Goal: Task Accomplishment & Management: Complete application form

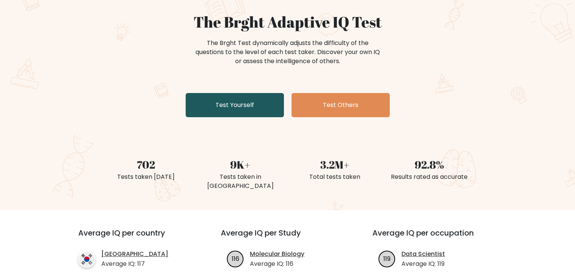
scroll to position [65, 0]
click at [251, 112] on link "Test Yourself" at bounding box center [235, 105] width 98 height 24
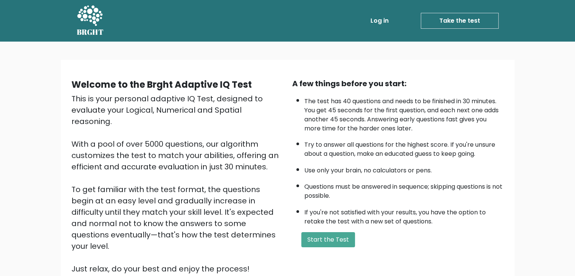
scroll to position [70, 0]
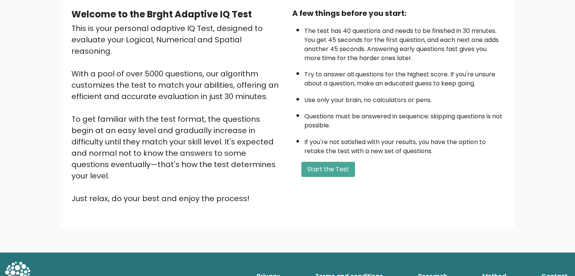
click at [303, 176] on div "A few things before you start: The test has 40 questions and needs to be finish…" at bounding box center [398, 106] width 221 height 197
click at [309, 170] on button "Start the Test" at bounding box center [328, 169] width 54 height 15
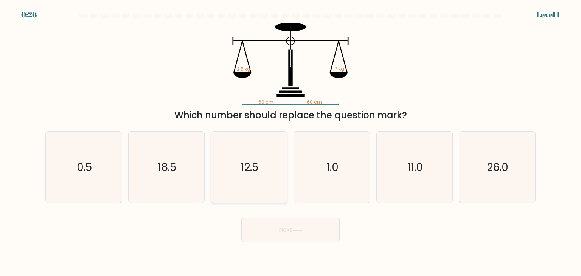
click at [252, 166] on text "12.5" at bounding box center [250, 167] width 18 height 15
click at [290, 142] on input "c. 12.5" at bounding box center [290, 140] width 0 height 4
radio input "true"
click at [265, 231] on button "Next" at bounding box center [290, 230] width 98 height 24
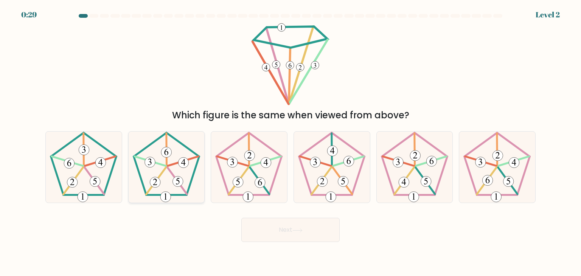
click at [180, 177] on 165 at bounding box center [177, 181] width 11 height 11
click at [290, 142] on input "b." at bounding box center [290, 140] width 0 height 4
radio input "true"
click at [267, 238] on button "Next" at bounding box center [290, 230] width 98 height 24
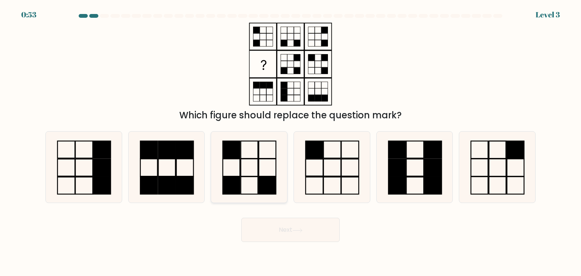
click at [254, 172] on icon at bounding box center [248, 167] width 71 height 71
click at [290, 142] on input "c." at bounding box center [290, 140] width 0 height 4
radio input "true"
click at [277, 230] on button "Next" at bounding box center [290, 230] width 98 height 24
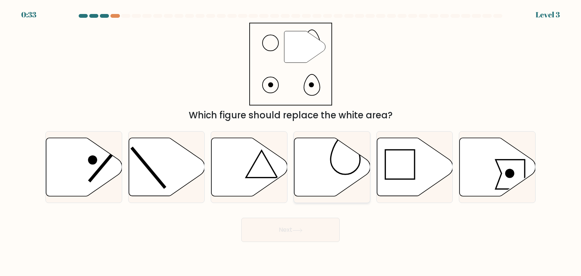
click at [333, 175] on icon at bounding box center [332, 167] width 76 height 58
click at [291, 142] on input "d." at bounding box center [290, 140] width 0 height 4
radio input "true"
click at [304, 230] on button "Next" at bounding box center [290, 230] width 98 height 24
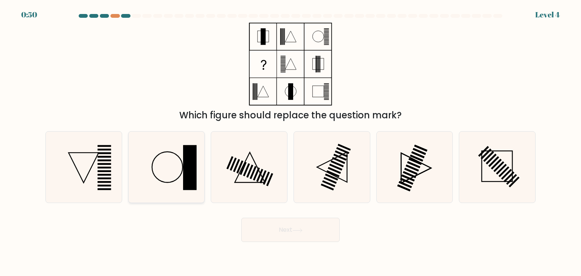
click at [200, 166] on icon at bounding box center [166, 167] width 71 height 71
click at [290, 142] on input "b." at bounding box center [290, 140] width 0 height 4
radio input "true"
click at [185, 170] on rect at bounding box center [189, 167] width 13 height 45
click at [290, 142] on input "b." at bounding box center [290, 140] width 0 height 4
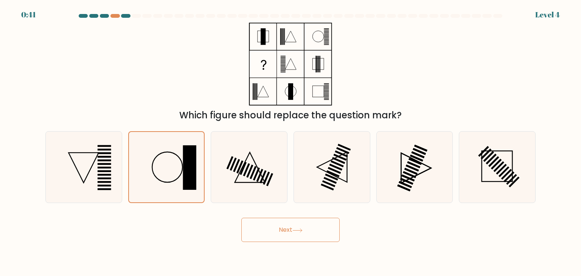
click at [288, 227] on button "Next" at bounding box center [290, 230] width 98 height 24
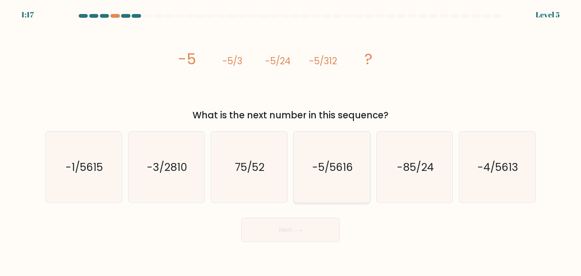
click at [327, 171] on text "-5/5616" at bounding box center [332, 167] width 41 height 15
click at [291, 142] on input "d. -5/5616" at bounding box center [290, 140] width 0 height 4
radio input "true"
click at [291, 235] on button "Next" at bounding box center [290, 230] width 98 height 24
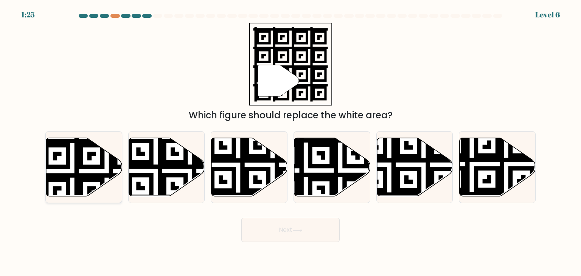
click at [79, 176] on icon at bounding box center [107, 137] width 138 height 138
click at [290, 142] on input "a." at bounding box center [290, 140] width 0 height 4
radio input "true"
click at [211, 249] on body "1:14 Level 6" at bounding box center [290, 138] width 581 height 276
drag, startPoint x: 211, startPoint y: 249, endPoint x: 357, endPoint y: 293, distance: 152.5
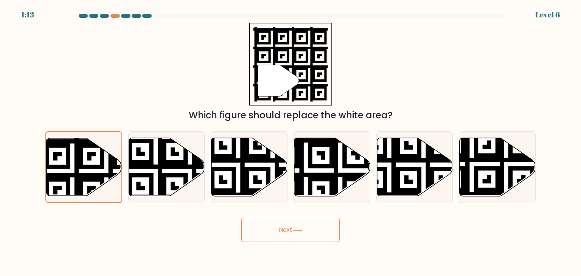
click at [357, 276] on html "1:13 Level 6" at bounding box center [290, 138] width 581 height 276
click at [321, 235] on button "Next" at bounding box center [290, 230] width 98 height 24
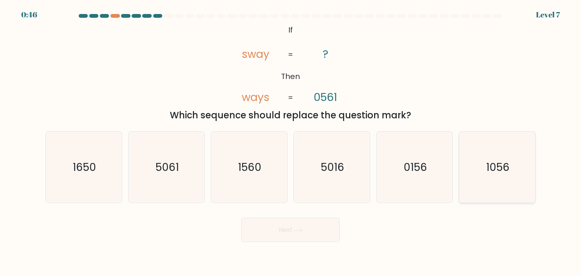
click at [477, 172] on icon "1056" at bounding box center [496, 167] width 71 height 71
click at [291, 142] on input "f. 1056" at bounding box center [290, 140] width 0 height 4
radio input "true"
click at [309, 220] on button "Next" at bounding box center [290, 230] width 98 height 24
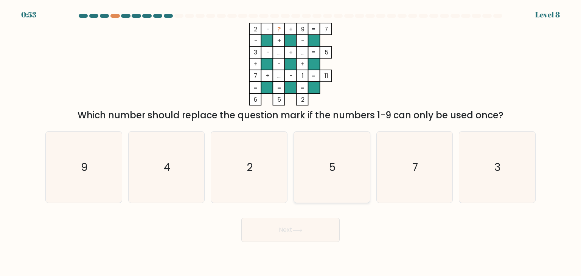
click at [314, 170] on icon "5" at bounding box center [331, 167] width 71 height 71
click at [291, 142] on input "d. 5" at bounding box center [290, 140] width 0 height 4
radio input "true"
click at [188, 155] on icon "4" at bounding box center [166, 167] width 71 height 71
click at [290, 142] on input "b. 4" at bounding box center [290, 140] width 0 height 4
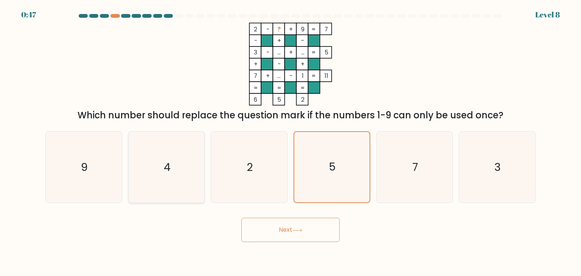
radio input "true"
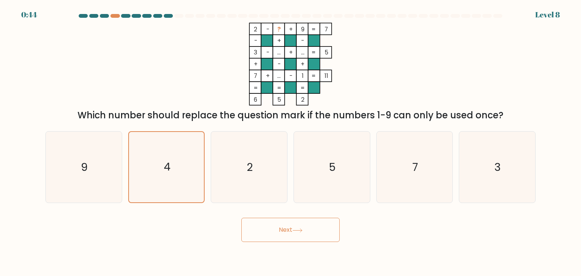
click at [288, 230] on button "Next" at bounding box center [290, 230] width 98 height 24
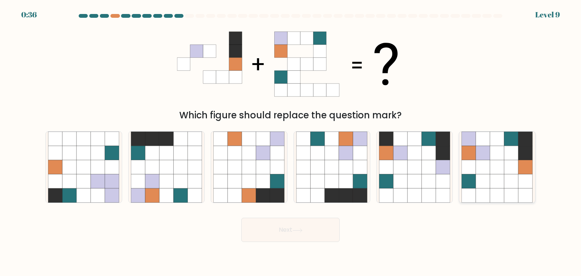
click at [481, 172] on icon at bounding box center [483, 167] width 14 height 14
click at [291, 142] on input "f." at bounding box center [290, 140] width 0 height 4
radio input "true"
click at [316, 224] on button "Next" at bounding box center [290, 230] width 98 height 24
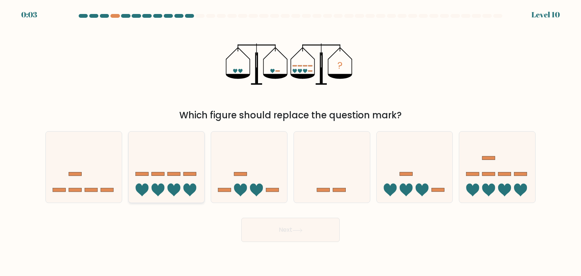
click at [149, 185] on icon at bounding box center [167, 167] width 76 height 63
click at [290, 142] on input "b." at bounding box center [290, 140] width 0 height 4
radio input "true"
click at [259, 230] on button "Next" at bounding box center [290, 230] width 98 height 24
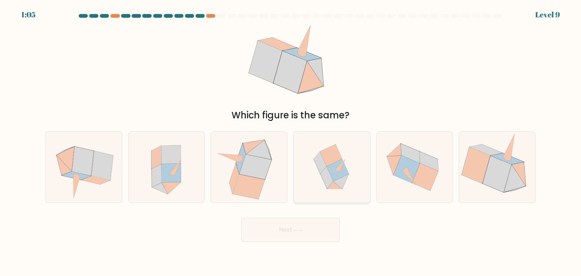
click at [340, 166] on icon at bounding box center [341, 165] width 10 height 12
click at [291, 142] on input "d." at bounding box center [290, 140] width 0 height 4
radio input "true"
click at [310, 236] on button "Next" at bounding box center [290, 230] width 98 height 24
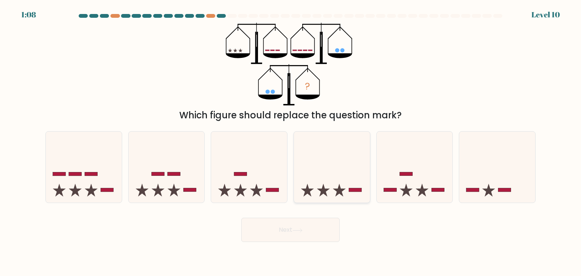
click at [348, 164] on icon at bounding box center [332, 167] width 76 height 63
click at [291, 142] on input "d." at bounding box center [290, 140] width 0 height 4
radio input "true"
click at [294, 235] on button "Next" at bounding box center [290, 230] width 98 height 24
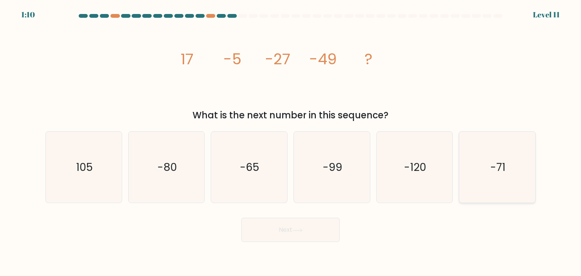
click at [477, 163] on icon "-71" at bounding box center [496, 167] width 71 height 71
click at [291, 142] on input "f. -71" at bounding box center [290, 140] width 0 height 4
radio input "true"
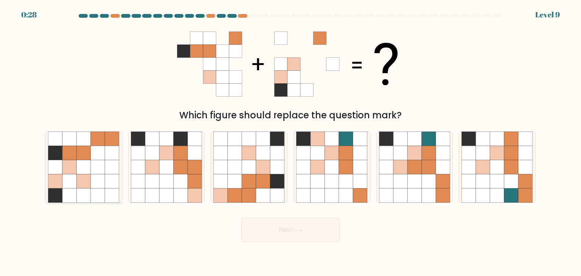
click at [98, 180] on icon at bounding box center [98, 181] width 14 height 14
click at [290, 142] on input "a." at bounding box center [290, 140] width 0 height 4
radio input "true"
click at [285, 227] on button "Next" at bounding box center [290, 230] width 98 height 24
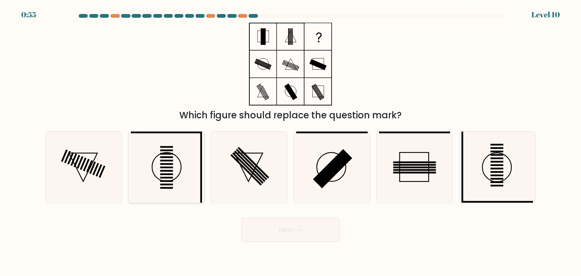
click at [170, 159] on icon at bounding box center [166, 167] width 71 height 71
click at [290, 142] on input "b." at bounding box center [290, 140] width 0 height 4
radio input "true"
click at [309, 233] on button "Next" at bounding box center [290, 230] width 98 height 24
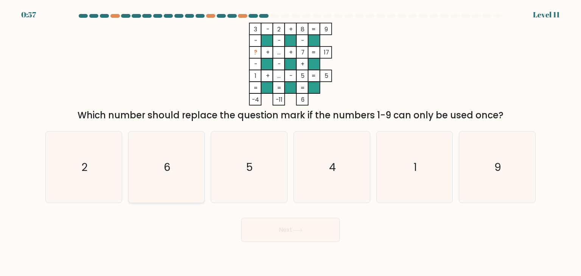
click at [171, 159] on icon "6" at bounding box center [166, 167] width 71 height 71
click at [290, 142] on input "b. 6" at bounding box center [290, 140] width 0 height 4
radio input "true"
click at [326, 239] on button "Next" at bounding box center [290, 230] width 98 height 24
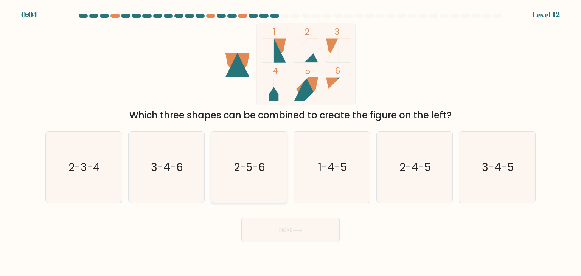
click at [266, 178] on icon "2-5-6" at bounding box center [248, 167] width 71 height 71
click at [290, 142] on input "c. 2-5-6" at bounding box center [290, 140] width 0 height 4
radio input "true"
click at [284, 227] on button "Next" at bounding box center [290, 230] width 98 height 24
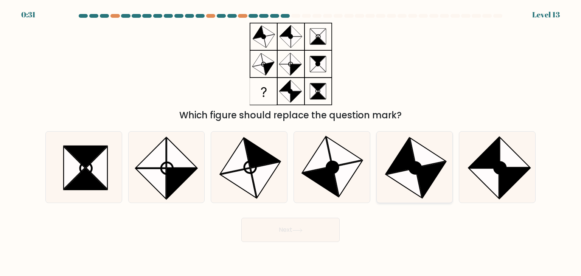
click at [439, 165] on icon at bounding box center [430, 180] width 29 height 36
click at [291, 142] on input "e." at bounding box center [290, 140] width 0 height 4
radio input "true"
click at [314, 236] on button "Next" at bounding box center [290, 230] width 98 height 24
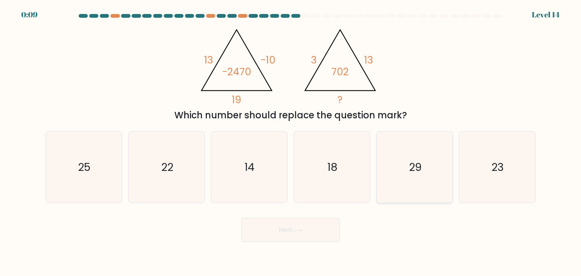
click at [401, 170] on icon "29" at bounding box center [414, 167] width 71 height 71
click at [291, 142] on input "e. 29" at bounding box center [290, 140] width 0 height 4
radio input "true"
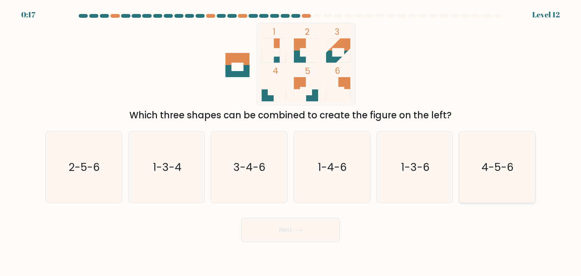
click at [477, 158] on icon "4-5-6" at bounding box center [496, 167] width 71 height 71
click at [291, 142] on input "f. 4-5-6" at bounding box center [290, 140] width 0 height 4
radio input "true"
click at [319, 229] on button "Next" at bounding box center [290, 230] width 98 height 24
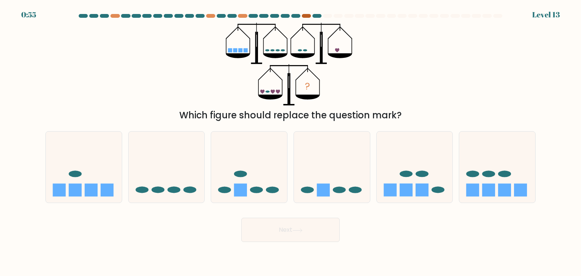
click at [306, 15] on div at bounding box center [306, 16] width 9 height 4
click at [316, 16] on div at bounding box center [316, 16] width 9 height 4
click at [484, 177] on icon at bounding box center [497, 167] width 76 height 63
click at [291, 142] on input "f." at bounding box center [290, 140] width 0 height 4
radio input "true"
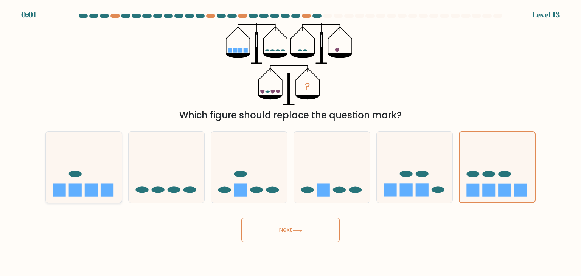
click at [107, 162] on icon at bounding box center [84, 167] width 76 height 63
click at [290, 142] on input "a." at bounding box center [290, 140] width 0 height 4
radio input "true"
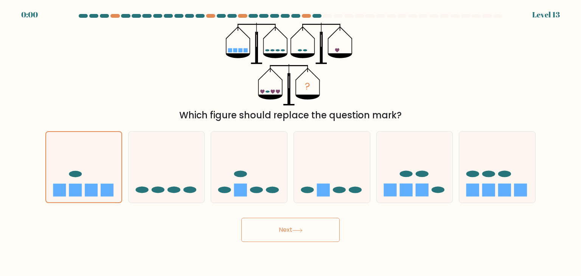
click at [253, 236] on button "Next" at bounding box center [290, 230] width 98 height 24
click at [253, 236] on div "Next" at bounding box center [290, 227] width 499 height 30
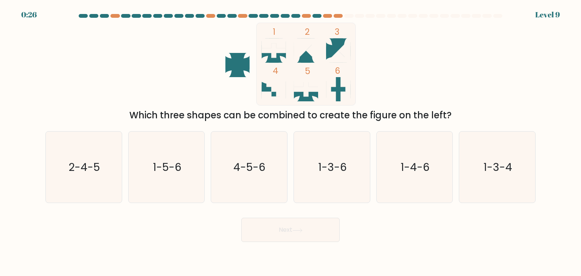
click at [305, 99] on icon at bounding box center [304, 89] width 14 height 24
click at [353, 165] on icon "1-3-6" at bounding box center [331, 167] width 71 height 71
click at [291, 142] on input "d. 1-3-6" at bounding box center [290, 140] width 0 height 4
radio input "true"
click at [289, 233] on button "Next" at bounding box center [290, 230] width 98 height 24
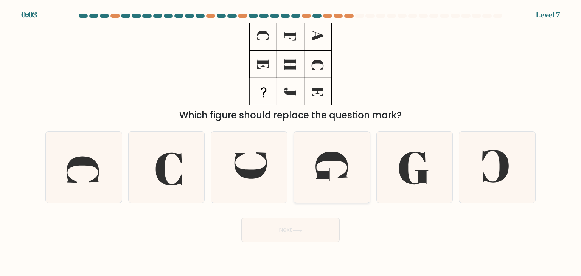
click at [337, 164] on icon at bounding box center [331, 167] width 71 height 71
click at [291, 142] on input "d." at bounding box center [290, 140] width 0 height 4
radio input "true"
click at [300, 235] on button "Next" at bounding box center [290, 230] width 98 height 24
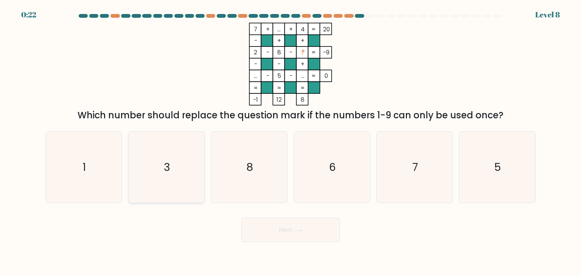
click at [190, 158] on icon "3" at bounding box center [166, 167] width 71 height 71
click at [290, 142] on input "b. 3" at bounding box center [290, 140] width 0 height 4
radio input "true"
click at [260, 241] on button "Next" at bounding box center [290, 230] width 98 height 24
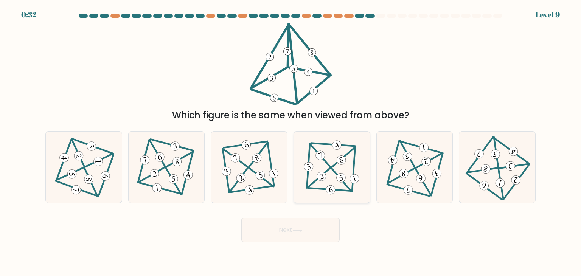
click at [348, 165] on icon at bounding box center [332, 167] width 58 height 57
click at [291, 142] on input "d." at bounding box center [290, 140] width 0 height 4
radio input "true"
click at [304, 224] on button "Next" at bounding box center [290, 230] width 98 height 24
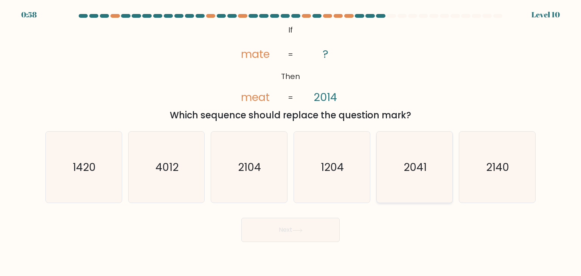
click at [413, 171] on text "2041" at bounding box center [415, 167] width 23 height 15
click at [291, 142] on input "e. 2041" at bounding box center [290, 140] width 0 height 4
radio input "true"
click at [277, 230] on button "Next" at bounding box center [290, 230] width 98 height 24
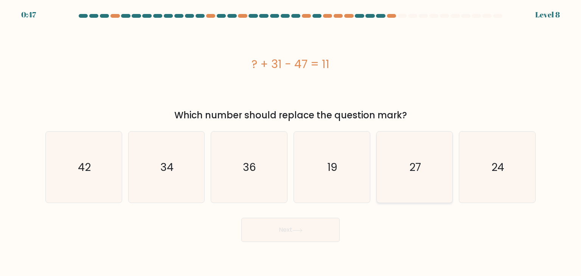
click at [399, 190] on icon "27" at bounding box center [414, 167] width 71 height 71
click at [291, 142] on input "e. 27" at bounding box center [290, 140] width 0 height 4
radio input "true"
click at [283, 234] on button "Next" at bounding box center [290, 230] width 98 height 24
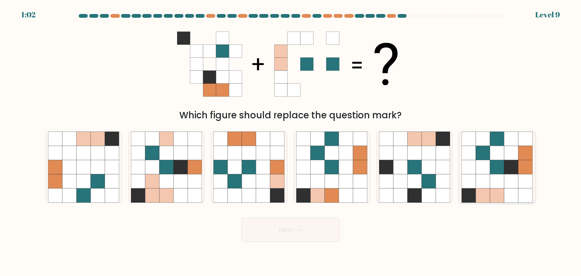
click at [528, 142] on icon at bounding box center [525, 139] width 14 height 14
click at [291, 142] on input "f." at bounding box center [290, 140] width 0 height 4
radio input "true"
click at [303, 225] on button "Next" at bounding box center [290, 230] width 98 height 24
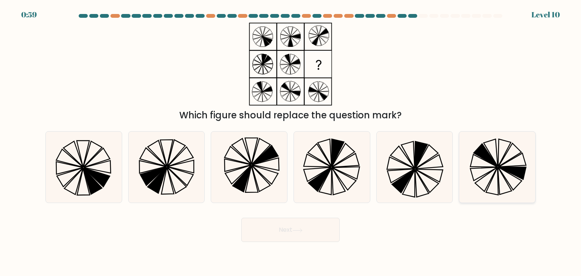
click at [499, 156] on icon at bounding box center [496, 167] width 71 height 71
click at [291, 142] on input "f." at bounding box center [290, 140] width 0 height 4
radio input "true"
click at [316, 235] on button "Next" at bounding box center [290, 230] width 98 height 24
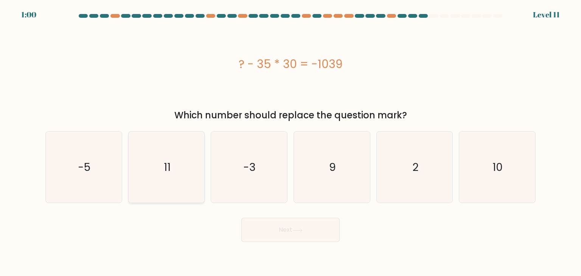
click at [185, 165] on icon "11" at bounding box center [166, 167] width 71 height 71
click at [290, 142] on input "b. 11" at bounding box center [290, 140] width 0 height 4
radio input "true"
click at [311, 230] on button "Next" at bounding box center [290, 230] width 98 height 24
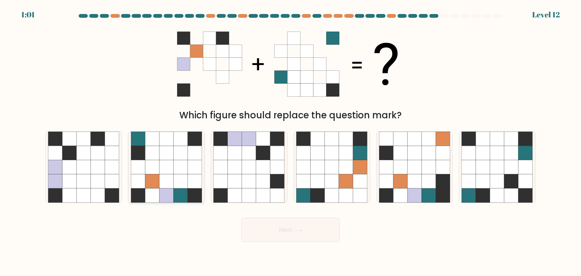
click at [185, 172] on icon at bounding box center [181, 167] width 14 height 14
click at [290, 142] on input "b." at bounding box center [290, 140] width 0 height 4
radio input "true"
click at [275, 227] on button "Next" at bounding box center [290, 230] width 98 height 24
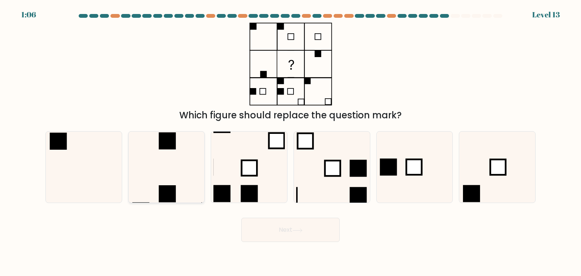
click at [168, 175] on icon at bounding box center [166, 167] width 71 height 71
click at [290, 142] on input "b." at bounding box center [290, 140] width 0 height 4
radio input "true"
click at [278, 233] on button "Next" at bounding box center [290, 230] width 98 height 24
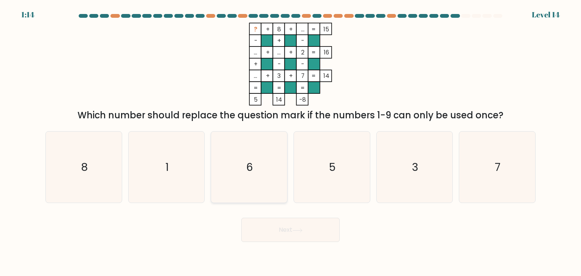
click at [258, 148] on icon "6" at bounding box center [248, 167] width 71 height 71
click at [290, 142] on input "c. 6" at bounding box center [290, 140] width 0 height 4
radio input "true"
click at [273, 221] on button "Next" at bounding box center [290, 230] width 98 height 24
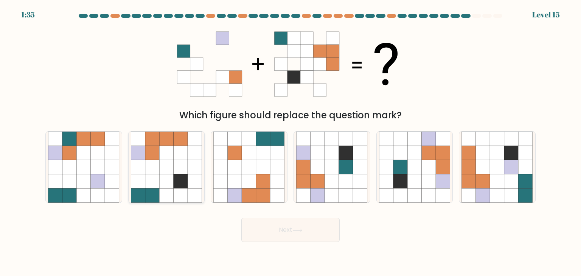
click at [182, 173] on icon at bounding box center [181, 167] width 14 height 14
click at [290, 142] on input "b." at bounding box center [290, 140] width 0 height 4
radio input "true"
click at [277, 231] on button "Next" at bounding box center [290, 230] width 98 height 24
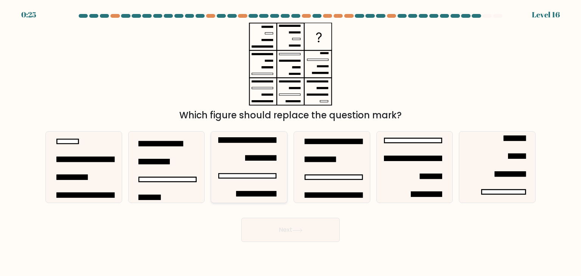
click at [254, 188] on icon at bounding box center [248, 167] width 71 height 71
click at [290, 142] on input "c." at bounding box center [290, 140] width 0 height 4
radio input "true"
click at [305, 232] on button "Next" at bounding box center [290, 230] width 98 height 24
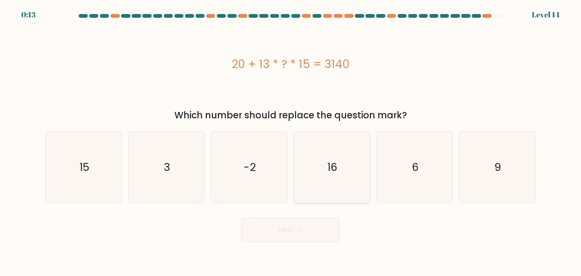
click at [326, 169] on icon "16" at bounding box center [331, 167] width 71 height 71
click at [291, 142] on input "d. 16" at bounding box center [290, 140] width 0 height 4
radio input "true"
click at [295, 224] on button "Next" at bounding box center [290, 230] width 98 height 24
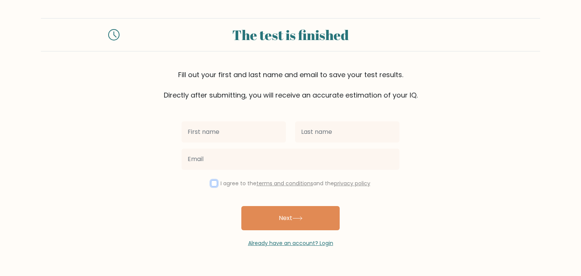
click at [212, 185] on input "checkbox" at bounding box center [214, 183] width 6 height 6
checkbox input "true"
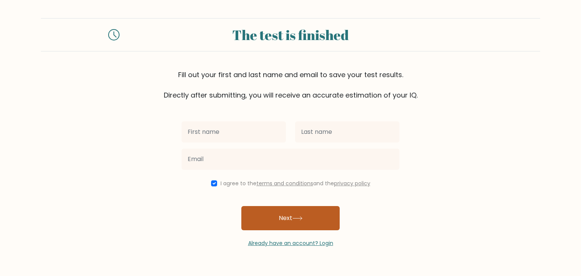
click at [273, 214] on button "Next" at bounding box center [290, 218] width 98 height 24
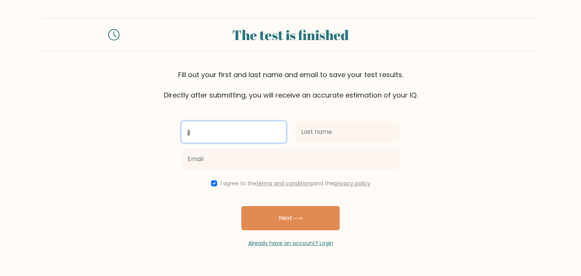
type input "jj"
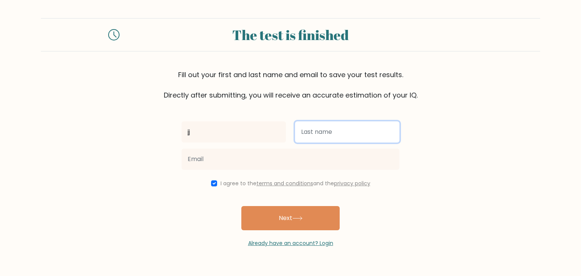
click at [301, 129] on input "text" at bounding box center [347, 131] width 104 height 21
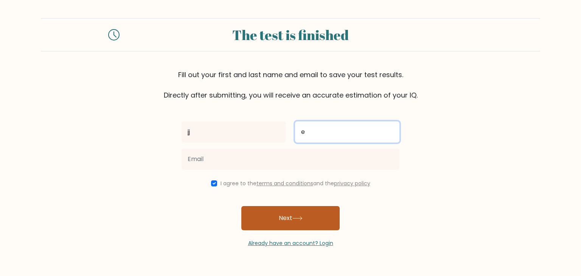
type input "e"
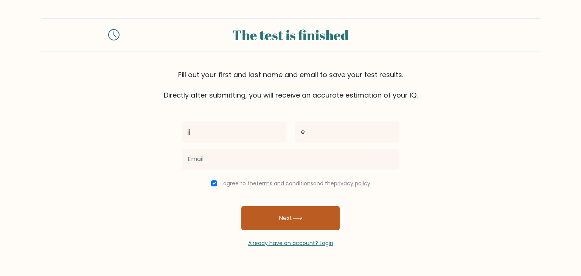
click at [287, 220] on button "Next" at bounding box center [290, 218] width 98 height 24
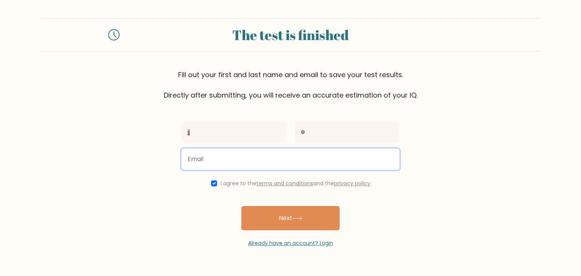
click at [277, 157] on input "email" at bounding box center [291, 159] width 218 height 21
type input "[EMAIL_ADDRESS][DOMAIN_NAME]"
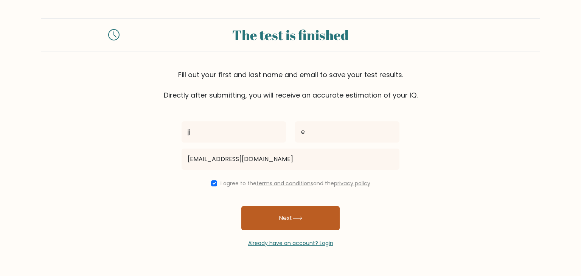
click at [284, 216] on button "Next" at bounding box center [290, 218] width 98 height 24
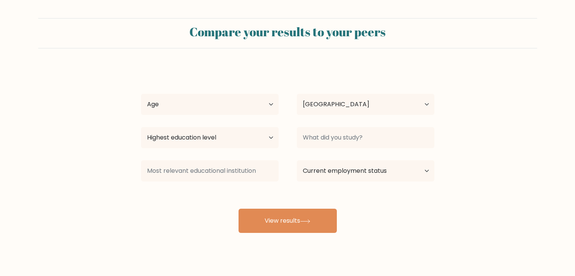
select select "CL"
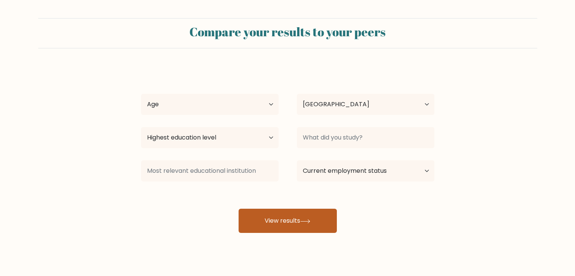
click at [287, 220] on button "View results" at bounding box center [288, 221] width 98 height 24
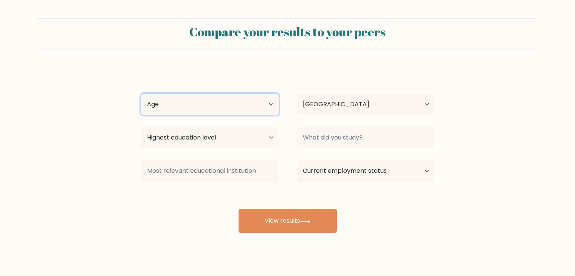
click at [262, 107] on select "Age Under [DEMOGRAPHIC_DATA] [DEMOGRAPHIC_DATA] [DEMOGRAPHIC_DATA] [DEMOGRAPHIC…" at bounding box center [210, 104] width 138 height 21
select select "18_24"
click at [141, 94] on select "Age Under [DEMOGRAPHIC_DATA] [DEMOGRAPHIC_DATA] [DEMOGRAPHIC_DATA] [DEMOGRAPHIC…" at bounding box center [210, 104] width 138 height 21
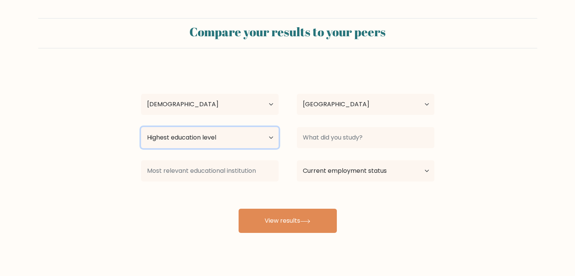
click at [247, 132] on select "Highest education level No schooling Primary Lower Secondary Upper Secondary Oc…" at bounding box center [210, 137] width 138 height 21
select select "bachelors_degree"
click at [141, 127] on select "Highest education level No schooling Primary Lower Secondary Upper Secondary Oc…" at bounding box center [210, 137] width 138 height 21
click at [276, 140] on select "Highest education level No schooling Primary Lower Secondary Upper Secondary Oc…" at bounding box center [210, 137] width 138 height 21
click at [141, 127] on select "Highest education level No schooling Primary Lower Secondary Upper Secondary Oc…" at bounding box center [210, 137] width 138 height 21
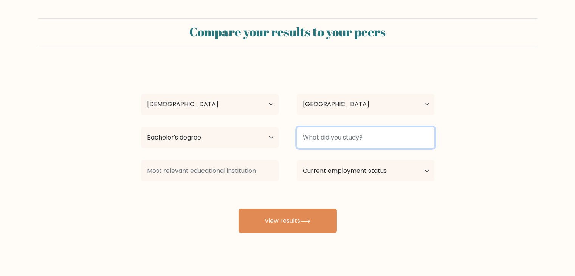
click at [332, 140] on input at bounding box center [366, 137] width 138 height 21
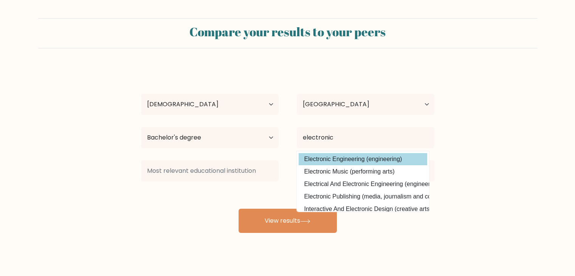
click at [348, 160] on option "Electronic Engineering (engineering)" at bounding box center [363, 159] width 129 height 12
type input "Electronic Engineering"
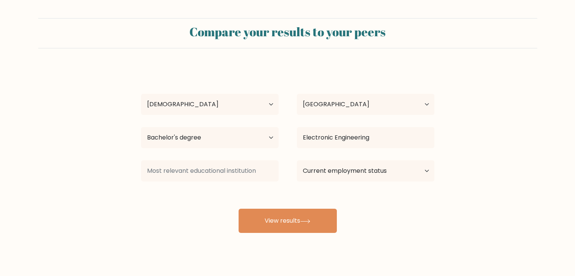
click at [235, 183] on div at bounding box center [210, 170] width 156 height 27
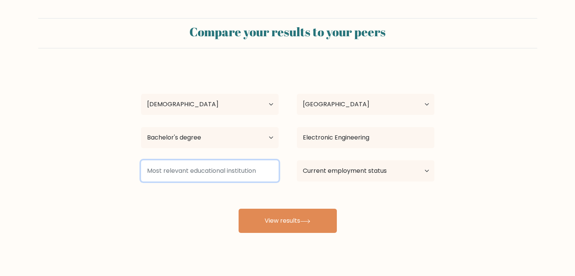
click at [232, 176] on input at bounding box center [210, 170] width 138 height 21
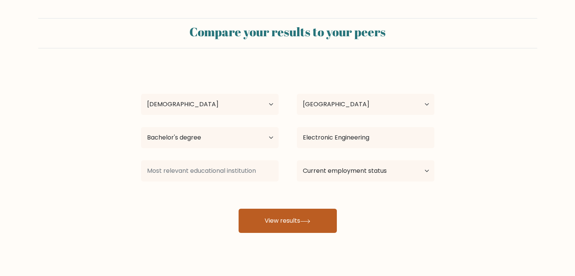
click at [306, 225] on button "View results" at bounding box center [288, 221] width 98 height 24
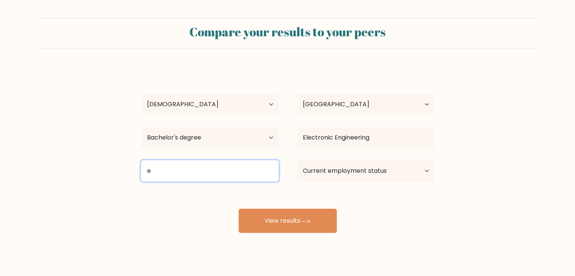
type input "e"
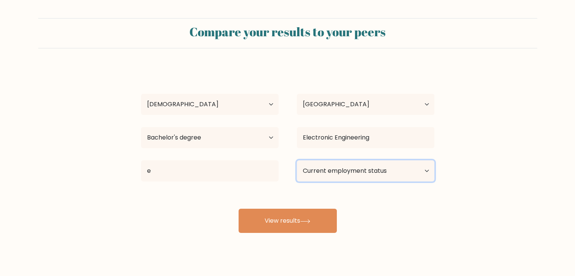
click at [323, 169] on select "Current employment status Employed Student Retired Other / prefer not to answer" at bounding box center [366, 170] width 138 height 21
select select "student"
click at [297, 160] on select "Current employment status Employed Student Retired Other / prefer not to answer" at bounding box center [366, 170] width 138 height 21
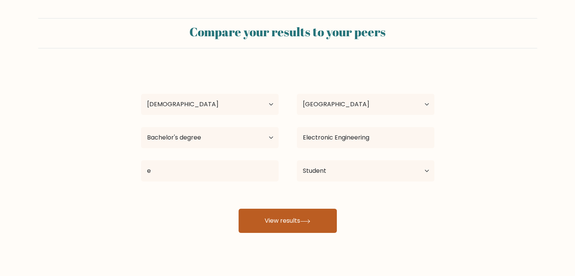
click at [295, 214] on button "View results" at bounding box center [288, 221] width 98 height 24
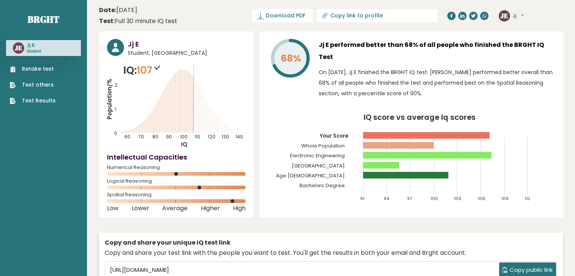
click at [193, 108] on icon "Population/% IQ 0 1 2 60 70 80 90 100 110 120 130 140" at bounding box center [176, 105] width 139 height 85
click at [176, 173] on circle at bounding box center [176, 174] width 4 height 4
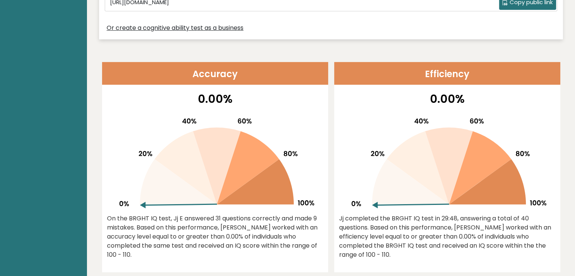
scroll to position [300, 0]
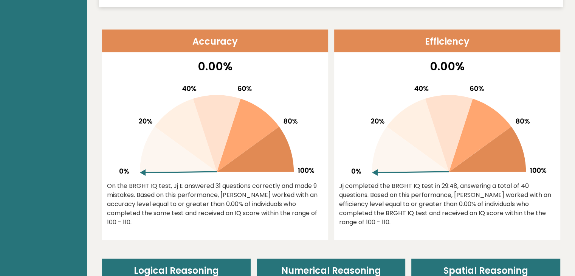
drag, startPoint x: 284, startPoint y: 217, endPoint x: 232, endPoint y: 196, distance: 55.7
click at [232, 196] on div "On the BRGHT IQ test, Jj E answered 31 questions correctly and made 9 mistakes.…" at bounding box center [215, 204] width 216 height 45
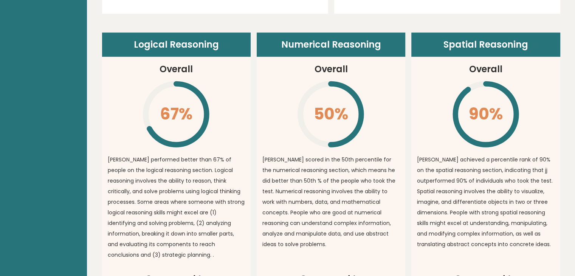
scroll to position [538, 0]
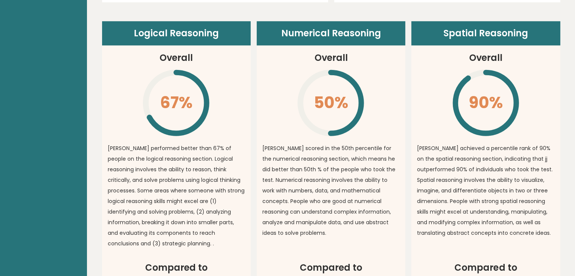
click at [321, 180] on p "jj scored in the 50th percentile for the numerical reasoning section, which mea…" at bounding box center [330, 190] width 137 height 95
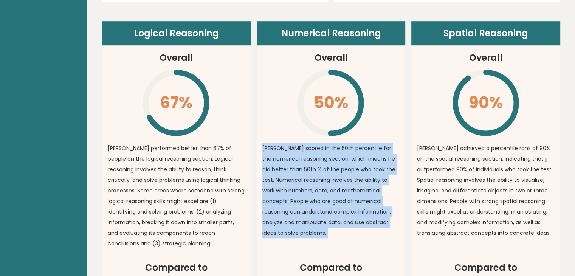
click at [321, 180] on p "jj scored in the 50th percentile for the numerical reasoning section, which mea…" at bounding box center [330, 190] width 137 height 95
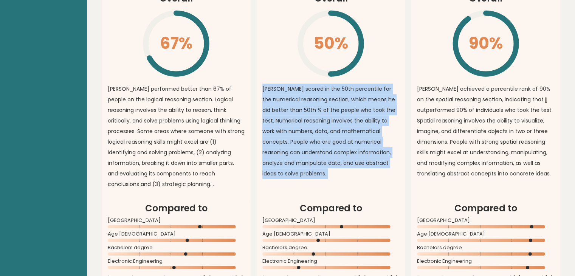
scroll to position [601, 0]
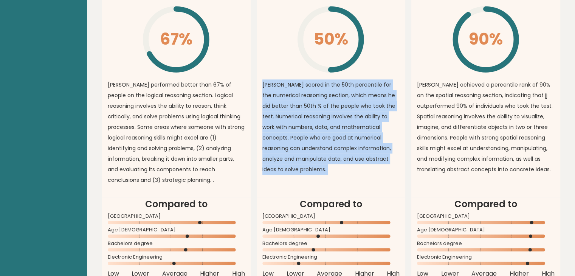
click at [323, 154] on p "jj scored in the 50th percentile for the numerical reasoning section, which mea…" at bounding box center [330, 126] width 137 height 95
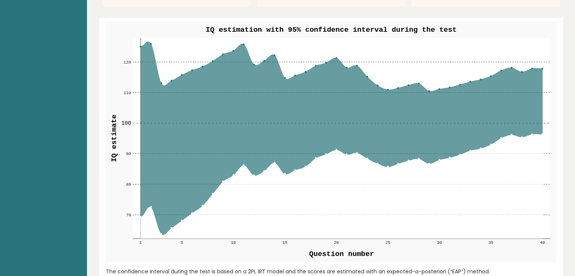
scroll to position [881, 0]
click at [274, 140] on icon at bounding box center [341, 138] width 402 height 193
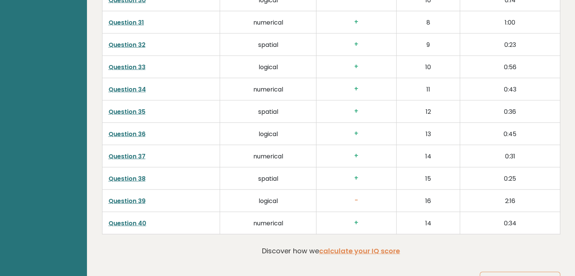
scroll to position [1885, 0]
click at [141, 151] on link "Question 37" at bounding box center [127, 155] width 37 height 9
click at [135, 196] on link "Question 39" at bounding box center [127, 200] width 37 height 9
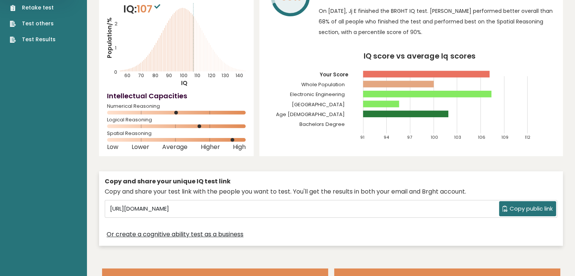
scroll to position [0, 0]
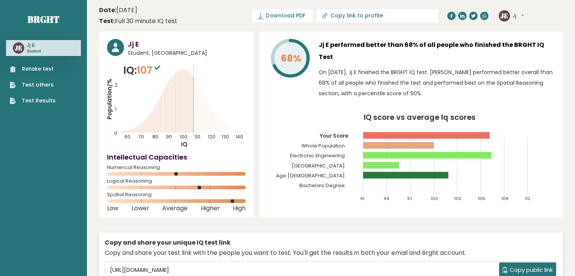
click at [524, 15] on button "Jj" at bounding box center [518, 16] width 11 height 8
click at [506, 16] on text "JE" at bounding box center [505, 15] width 8 height 9
click at [42, 84] on link "Test others" at bounding box center [33, 85] width 46 height 8
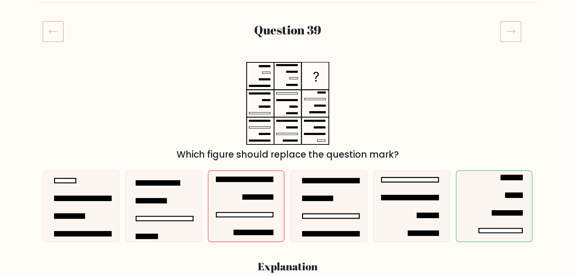
scroll to position [83, 0]
